Goal: Register for event/course

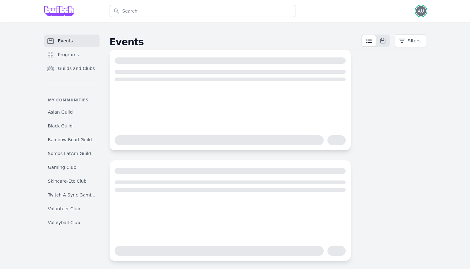
click at [423, 11] on span "AU" at bounding box center [421, 11] width 6 height 4
click at [398, 25] on link "Admin" at bounding box center [396, 25] width 60 height 11
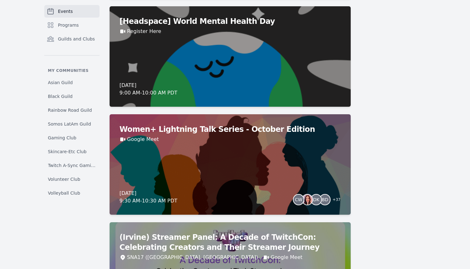
scroll to position [507, 0]
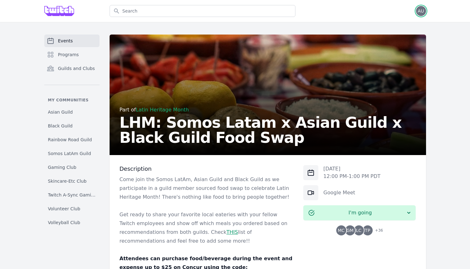
click at [421, 10] on span "AU" at bounding box center [421, 11] width 6 height 4
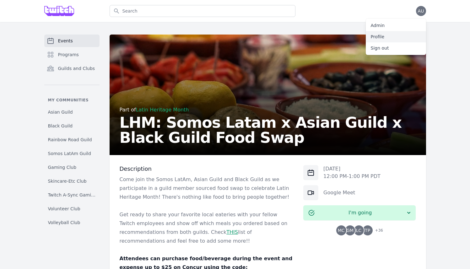
click at [410, 37] on link "Profile" at bounding box center [396, 36] width 60 height 11
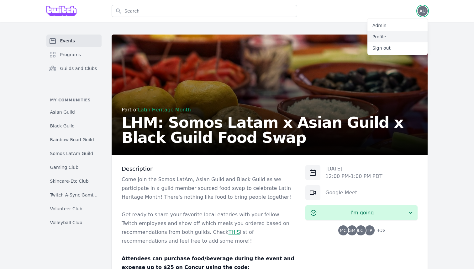
select select "32"
select select "Community Products"
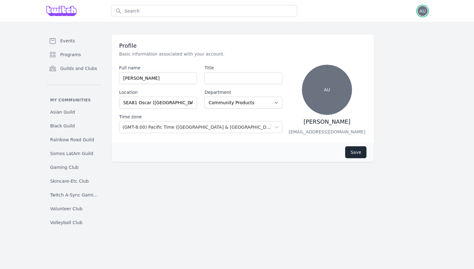
click at [420, 10] on span "AU" at bounding box center [423, 11] width 6 height 4
click at [403, 29] on link "Admin" at bounding box center [398, 25] width 60 height 11
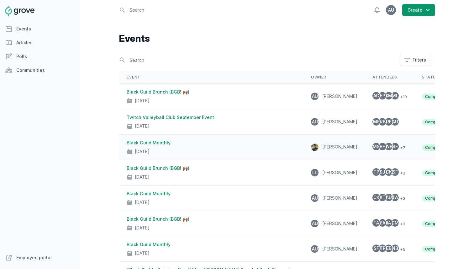
scroll to position [1, 0]
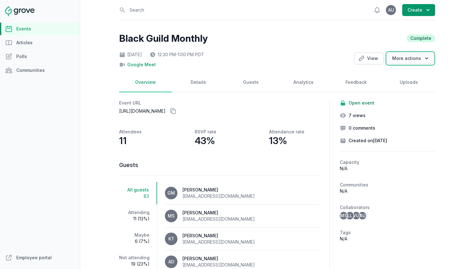
click at [395, 57] on button "More actions" at bounding box center [410, 58] width 47 height 12
click at [390, 69] on link "Clone" at bounding box center [399, 71] width 70 height 11
select select "virtual"
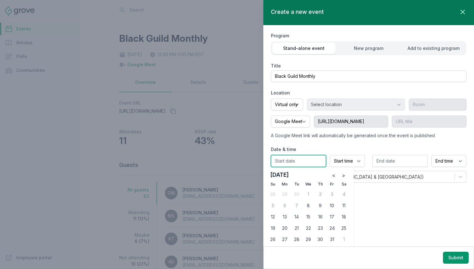
click at [313, 163] on input "text" at bounding box center [298, 161] width 55 height 12
click at [309, 207] on div "8" at bounding box center [309, 205] width 10 height 10
type input "10/08/2025"
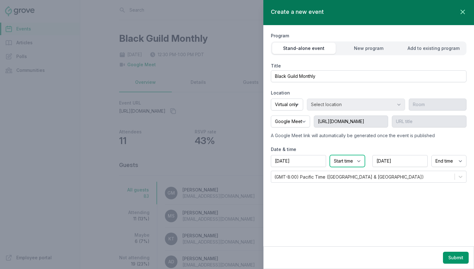
click at [357, 158] on select "Start time 12:00 AM 12:15 AM 12:30 AM 12:45 AM 1:00 AM 1:15 AM 1:30 AM 1:45 AM …" at bounding box center [347, 161] width 35 height 12
select select "12:00 PM"
click at [330, 155] on select "Start time 12:00 AM 12:15 AM 12:30 AM 12:45 AM 1:00 AM 1:15 AM 1:30 AM 1:45 AM …" at bounding box center [347, 161] width 35 height 12
select select "1:00 PM"
click at [458, 158] on select "End time 12:00 AM 12:15 AM 12:30 AM 12:45 AM 1:00 AM 1:15 AM 1:30 AM 1:45 AM 2:…" at bounding box center [449, 161] width 35 height 12
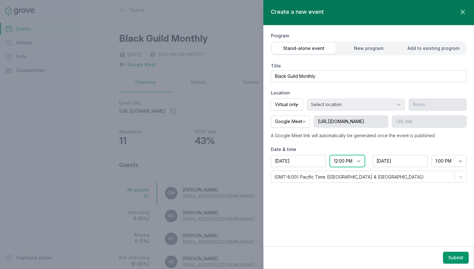
click at [356, 159] on select "Start time 12:00 AM 12:15 AM 12:30 AM 12:45 AM 1:00 AM 1:15 AM 1:30 AM 1:45 AM …" at bounding box center [347, 161] width 35 height 12
select select "12:30 PM"
click at [330, 155] on select "Start time 12:00 AM 12:15 AM 12:30 AM 12:45 AM 1:00 AM 1:15 AM 1:30 AM 1:45 AM …" at bounding box center [347, 161] width 35 height 12
click at [448, 162] on select "End time 12:00 AM 12:15 AM 12:30 AM 12:45 AM 1:00 AM 1:15 AM 1:30 AM 1:45 AM 2:…" at bounding box center [449, 161] width 35 height 12
select select "1:00 PM"
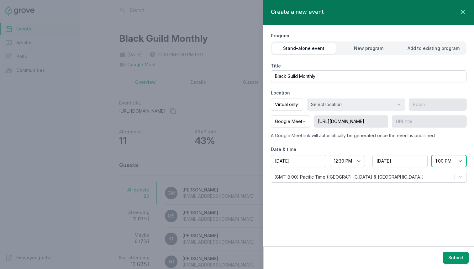
click at [432, 155] on select "End time 12:00 AM 12:15 AM 12:30 AM 12:45 AM 1:00 AM 1:15 AM 1:30 AM 1:45 AM 2:…" at bounding box center [449, 161] width 35 height 12
click at [305, 122] on select "Google Meet Other" at bounding box center [290, 121] width 39 height 12
click at [271, 115] on select "Google Meet Other" at bounding box center [290, 121] width 39 height 12
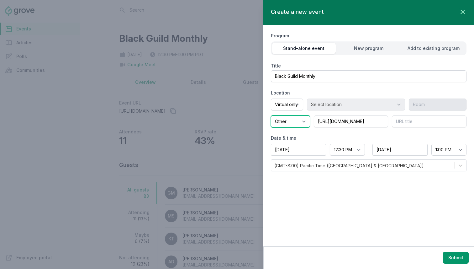
click at [306, 121] on select "Google Meet Other" at bounding box center [290, 121] width 39 height 12
click at [271, 115] on select "Google Meet Other" at bounding box center [290, 121] width 39 height 12
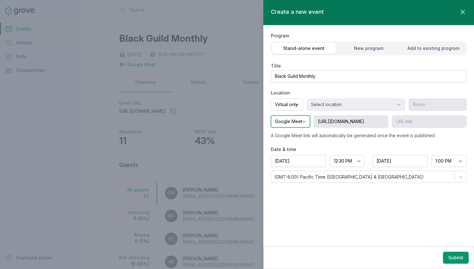
click at [308, 124] on select "Google Meet Other" at bounding box center [290, 121] width 39 height 12
select select "false"
click at [271, 115] on select "Google Meet Other" at bounding box center [290, 121] width 39 height 12
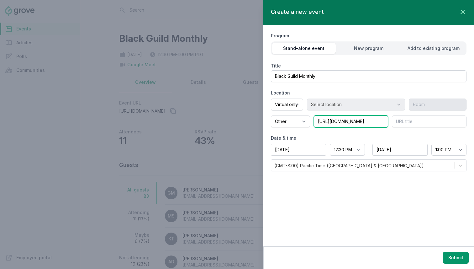
click at [339, 123] on input "https://meet.google.com/wmi-bjmf-wxd" at bounding box center [351, 121] width 75 height 12
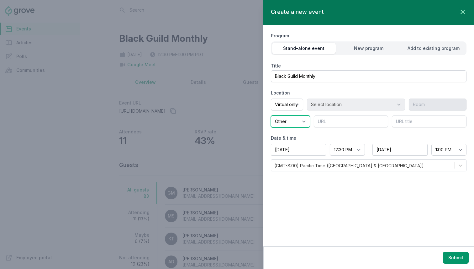
click at [301, 117] on select "Google Meet Other" at bounding box center [290, 121] width 39 height 12
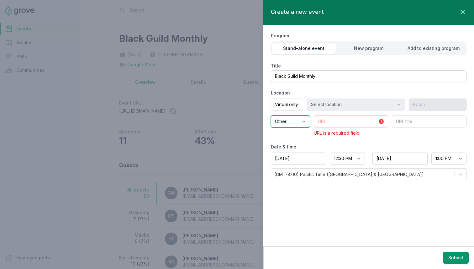
click at [271, 115] on select "Google Meet Other" at bounding box center [290, 121] width 39 height 12
click at [301, 119] on select "Google Meet Other" at bounding box center [290, 121] width 39 height 12
select select "true"
click at [271, 115] on select "Google Meet Other" at bounding box center [290, 121] width 39 height 12
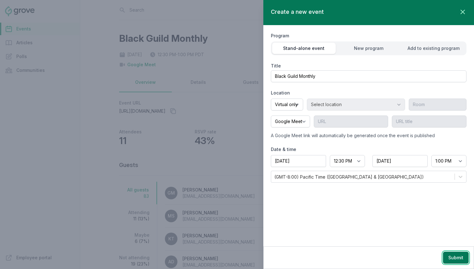
click at [458, 260] on button "Submit" at bounding box center [456, 258] width 26 height 12
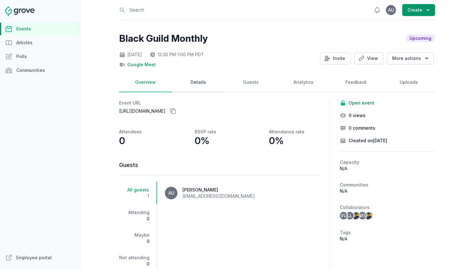
click at [199, 84] on link "Details" at bounding box center [198, 82] width 53 height 19
select select "virtual"
select select "12:30 PM"
select select "1:00 PM"
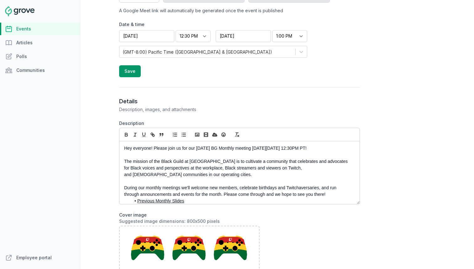
click at [207, 147] on p "Hey everyone! Please join us for our September 2025 BG Monthly meeting on Wedne…" at bounding box center [237, 148] width 227 height 7
click at [299, 150] on p "Hey everyone! Please join us for our October 2025 BG Monthly meeting on Wednesd…" at bounding box center [237, 148] width 227 height 7
click at [314, 149] on p "Hey everyone! Please join us for our October 2025 BG Monthly meeting on Wednesd…" at bounding box center [237, 148] width 227 height 7
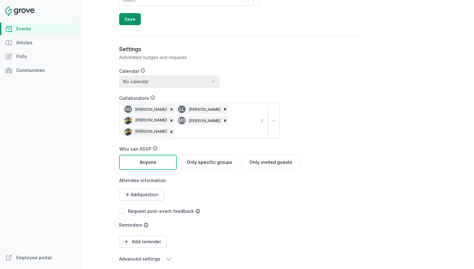
scroll to position [646, 0]
click at [128, 19] on button "Save" at bounding box center [130, 19] width 22 height 12
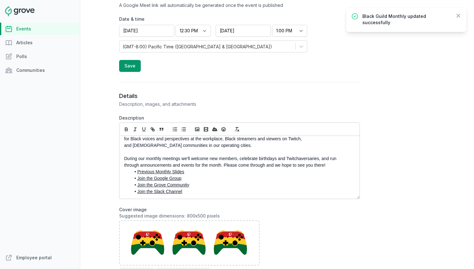
scroll to position [0, 0]
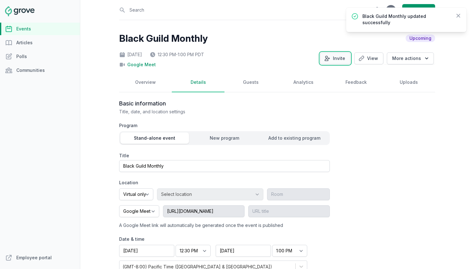
click at [340, 58] on button "Invite" at bounding box center [335, 58] width 30 height 12
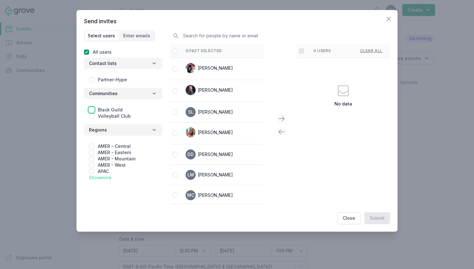
click at [93, 110] on input "checkbox" at bounding box center [91, 109] width 5 height 5
checkbox input "true"
checkbox input "false"
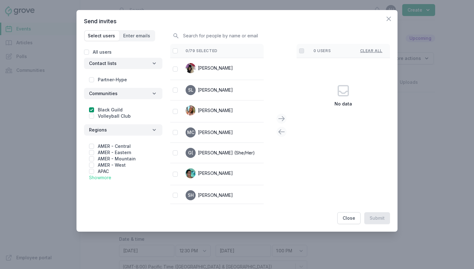
click at [175, 48] on div at bounding box center [175, 51] width 5 height 6
click at [176, 51] on input "checkbox" at bounding box center [175, 50] width 5 height 5
checkbox input "false"
checkbox input "true"
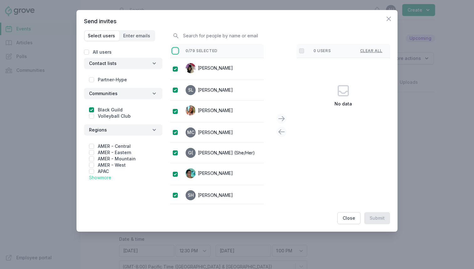
checkbox input "true"
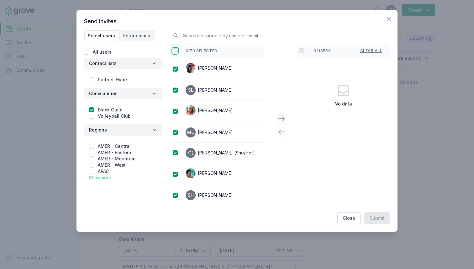
checkbox input "true"
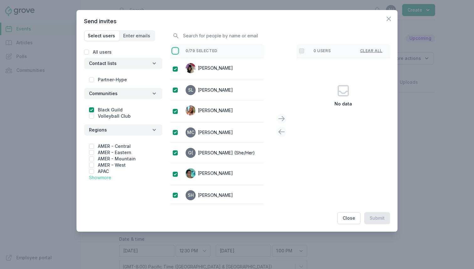
checkbox input "true"
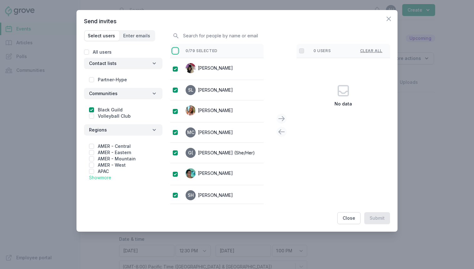
checkbox input "true"
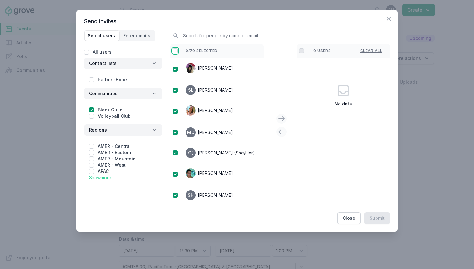
checkbox input "true"
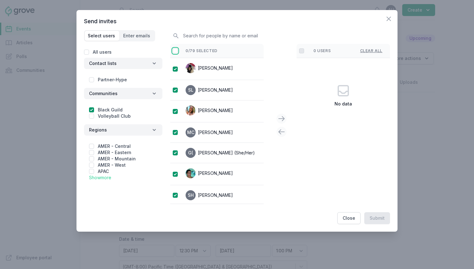
checkbox input "true"
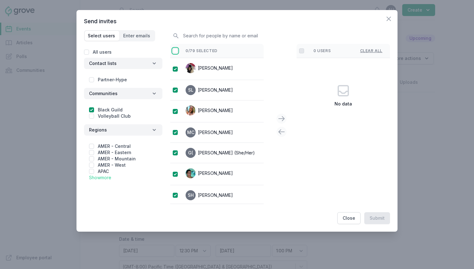
checkbox input "true"
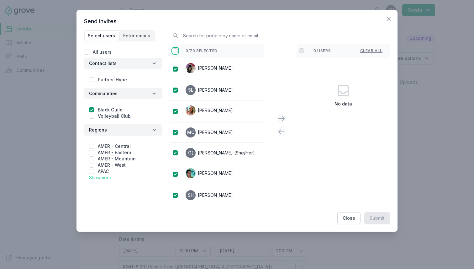
checkbox input "true"
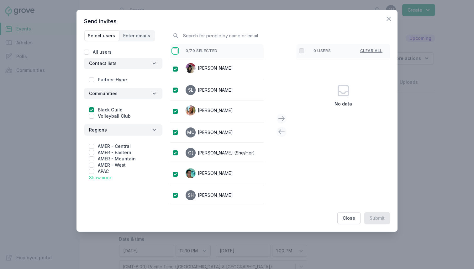
checkbox input "true"
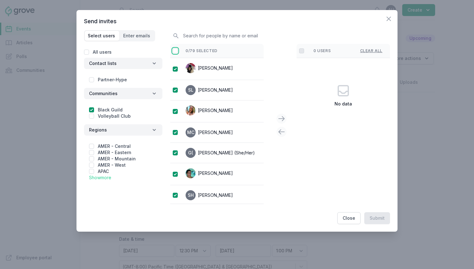
checkbox input "true"
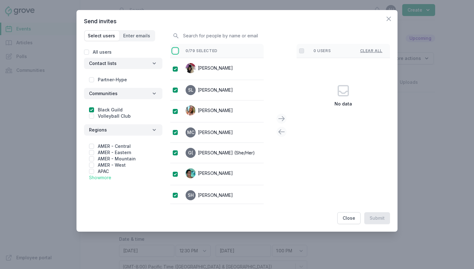
checkbox input "true"
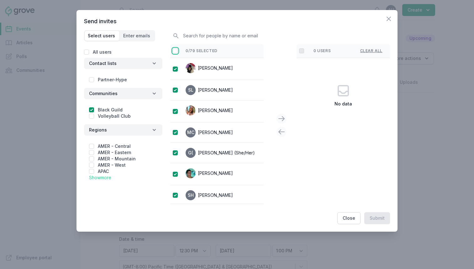
checkbox input "true"
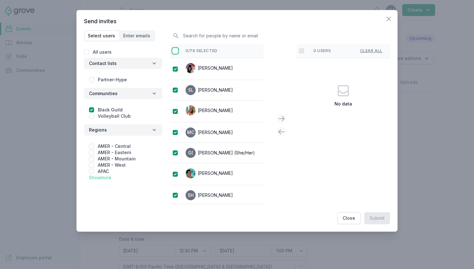
checkbox input "true"
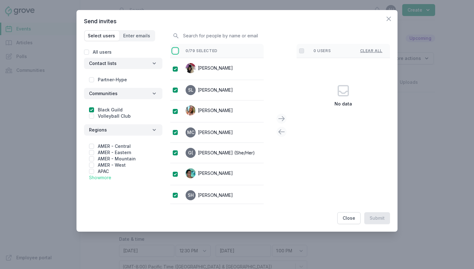
checkbox input "true"
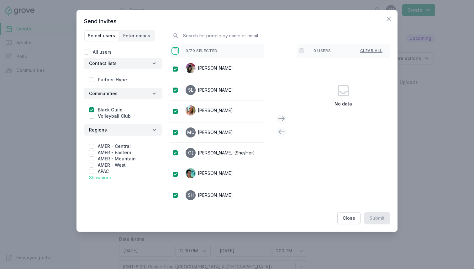
checkbox input "true"
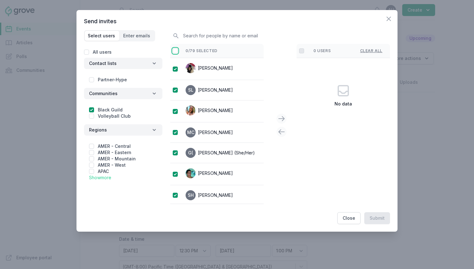
checkbox input "true"
click at [284, 119] on icon at bounding box center [282, 118] width 6 height 4
checkbox input "false"
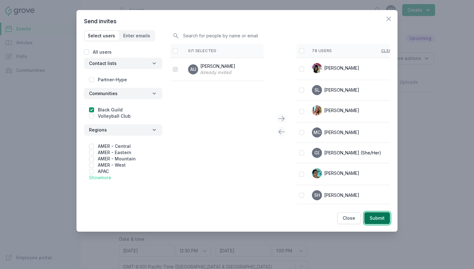
click at [377, 214] on button "Submit" at bounding box center [378, 218] width 26 height 12
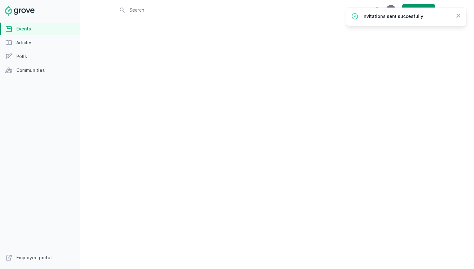
select select "virtual"
select select "12:30 PM"
select select "1:00 PM"
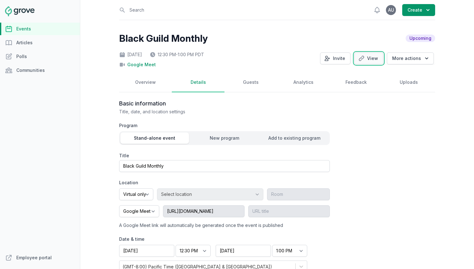
click at [372, 57] on link "View" at bounding box center [369, 58] width 29 height 12
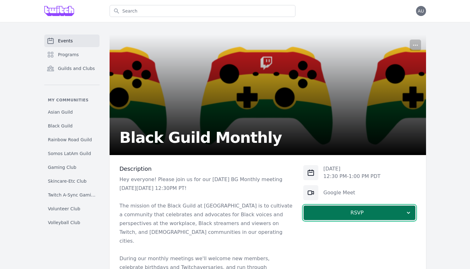
click at [346, 211] on span "RSVP" at bounding box center [356, 213] width 97 height 8
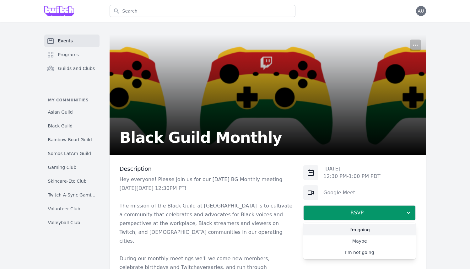
click at [345, 228] on link "I'm going" at bounding box center [359, 229] width 112 height 11
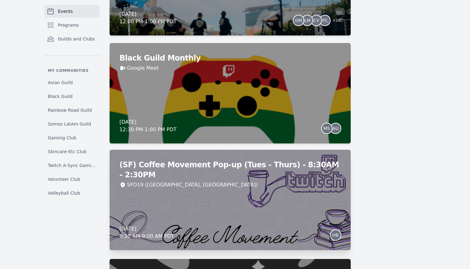
scroll to position [374, 0]
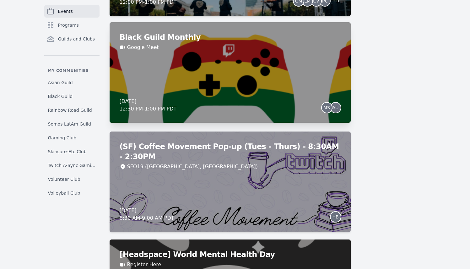
click at [251, 96] on div "Black Guild Monthly Google Meet Wednesday, October 8, 2025 12:30 PM - 1:00 PM P…" at bounding box center [230, 72] width 241 height 100
